Goal: Information Seeking & Learning: Learn about a topic

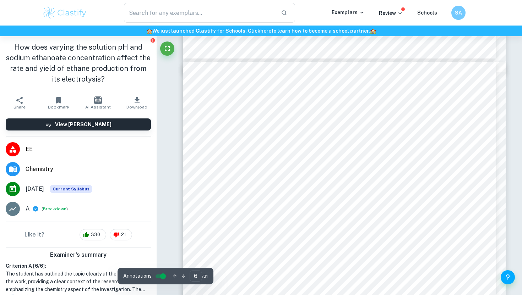
scroll to position [2266, 0]
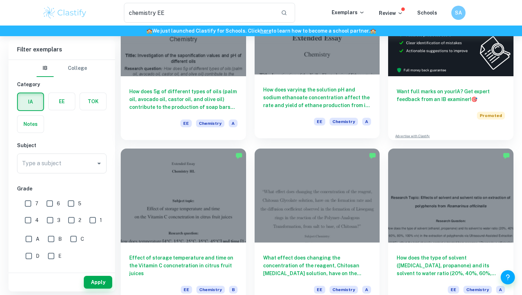
scroll to position [109, 0]
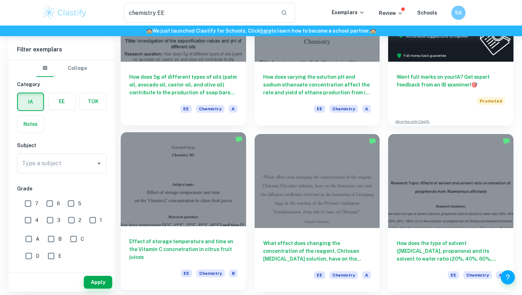
click at [188, 188] on div at bounding box center [183, 179] width 125 height 94
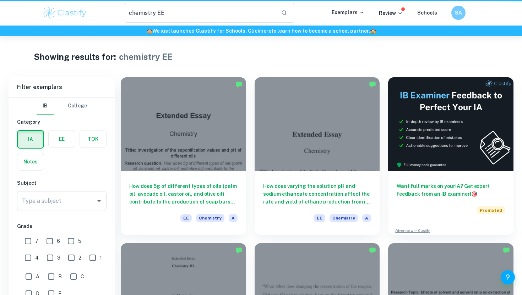
scroll to position [109, 0]
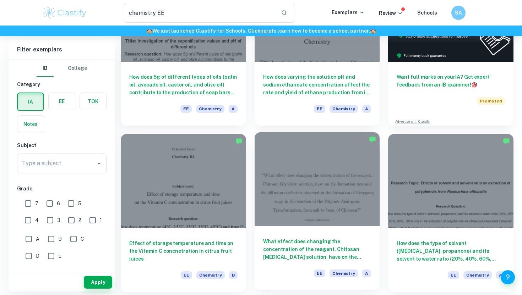
click at [338, 217] on div at bounding box center [317, 179] width 125 height 94
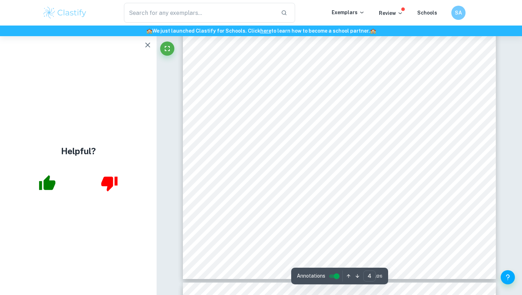
scroll to position [1606, 0]
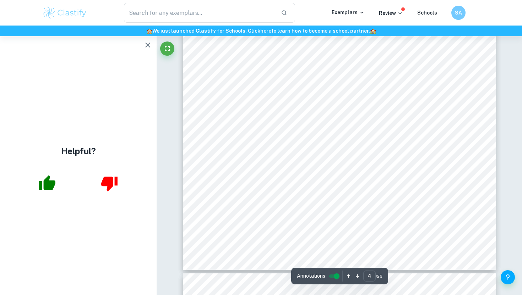
click at [275, 102] on span "The topic is predominantly about the concept of rate" at bounding box center [295, 99] width 123 height 5
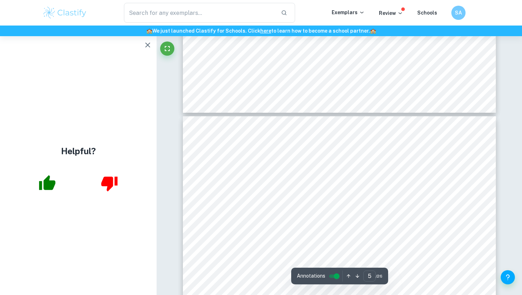
type input "4"
